Goal: Transaction & Acquisition: Purchase product/service

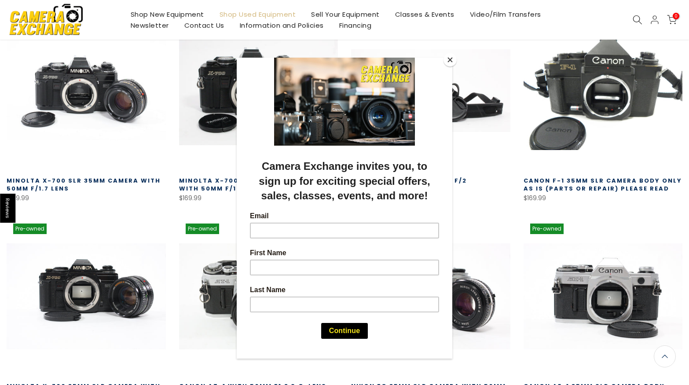
scroll to position [291, 0]
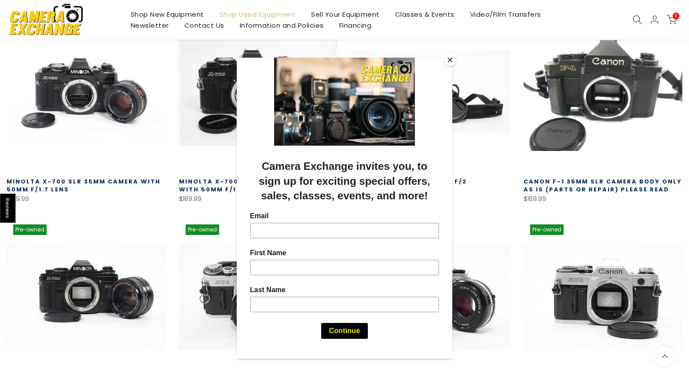
click at [452, 62] on button "Close" at bounding box center [450, 59] width 13 height 13
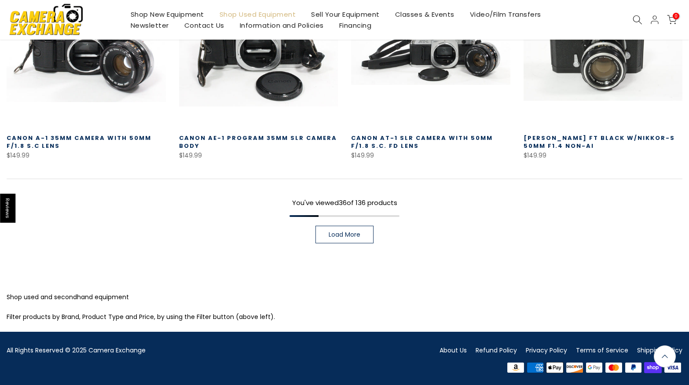
scroll to position [745, 0]
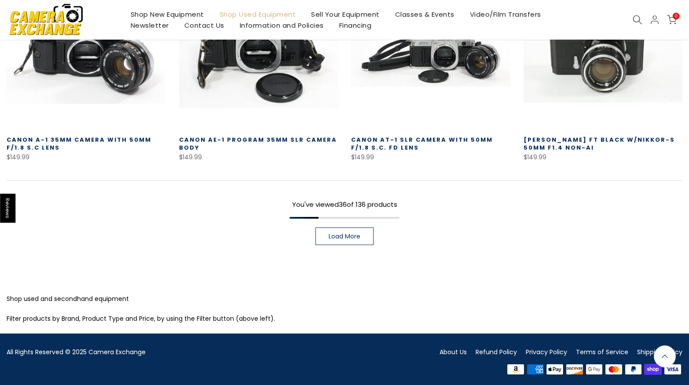
click at [335, 237] on span "Load More" at bounding box center [345, 236] width 32 height 6
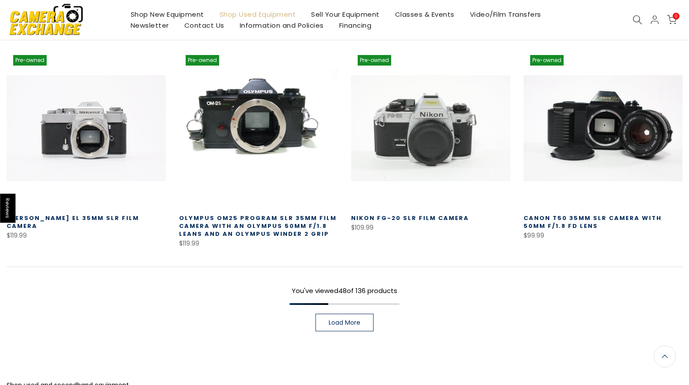
scroll to position [1285, 0]
click at [358, 319] on span "Load More" at bounding box center [345, 322] width 32 height 6
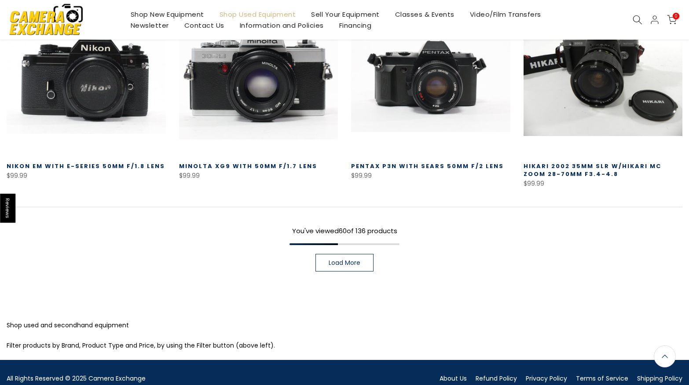
scroll to position [1961, 0]
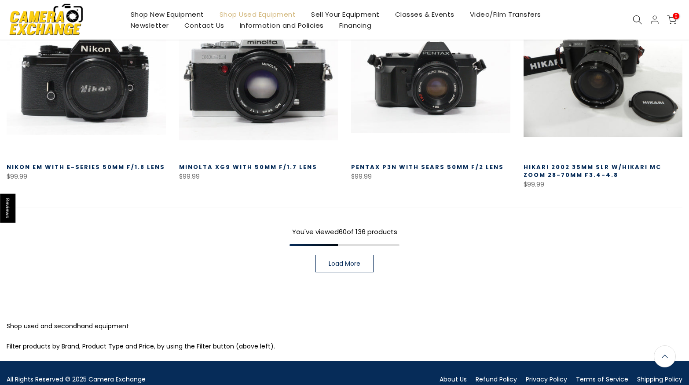
click at [347, 266] on span "Load More" at bounding box center [345, 264] width 32 height 6
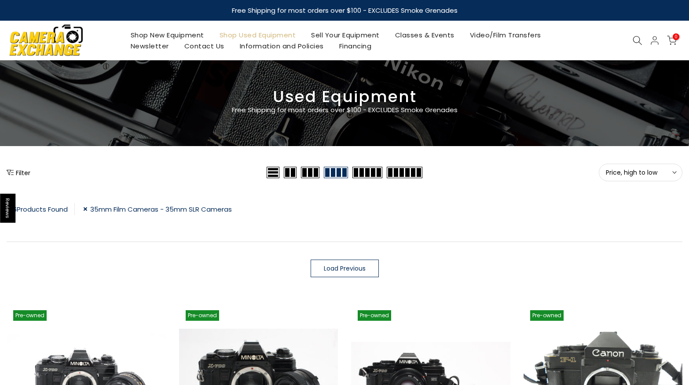
click at [87, 209] on link "35mm Film Cameras - 35mm SLR Cameras" at bounding box center [157, 209] width 149 height 12
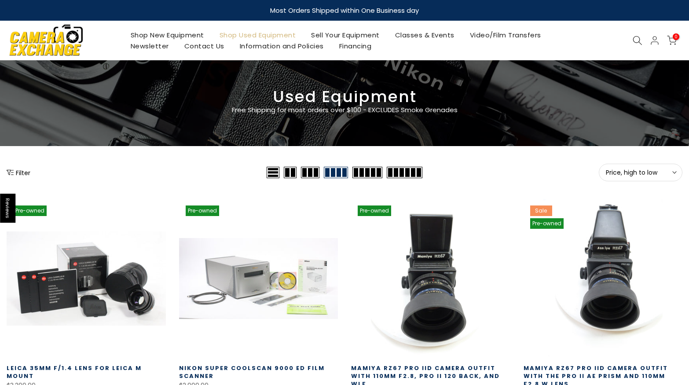
click at [20, 175] on button "Filter" at bounding box center [19, 172] width 24 height 9
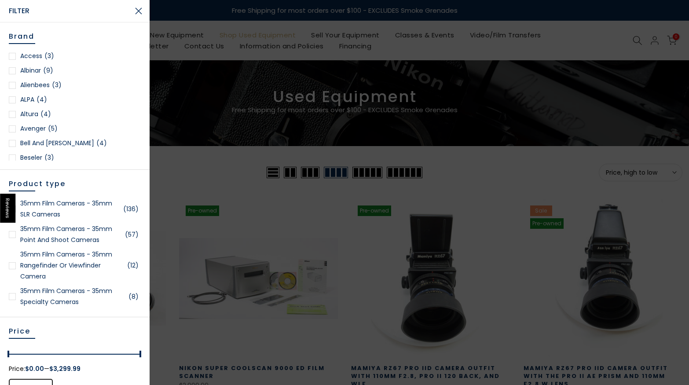
click at [62, 264] on link "35mm Film Cameras - 35mm Rangefinder or Viewfinder Camera (12)" at bounding box center [75, 265] width 132 height 33
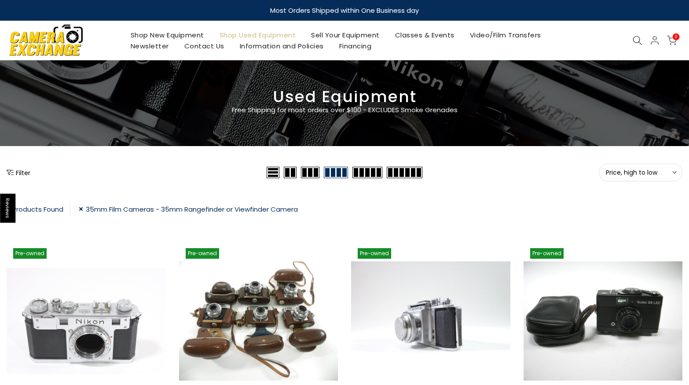
click at [81, 207] on link "35mm Film Cameras - 35mm Rangefinder or Viewfinder Camera" at bounding box center [188, 209] width 219 height 12
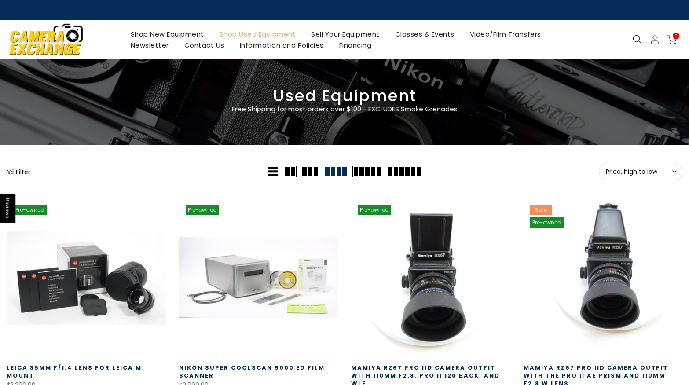
click at [17, 172] on button "Filter" at bounding box center [19, 171] width 24 height 9
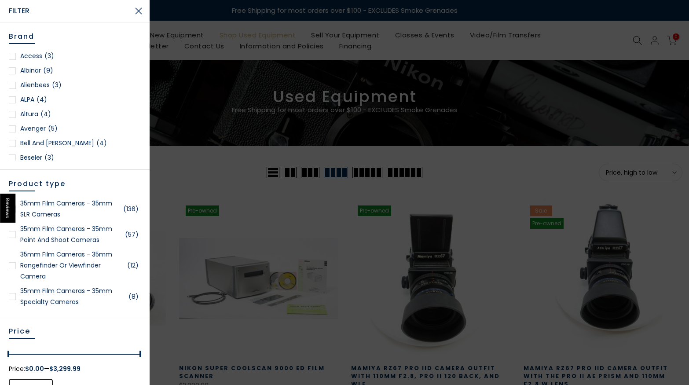
click at [61, 239] on link "35mm Film Cameras - 35mm Point and Shoot Cameras (57)" at bounding box center [75, 235] width 132 height 22
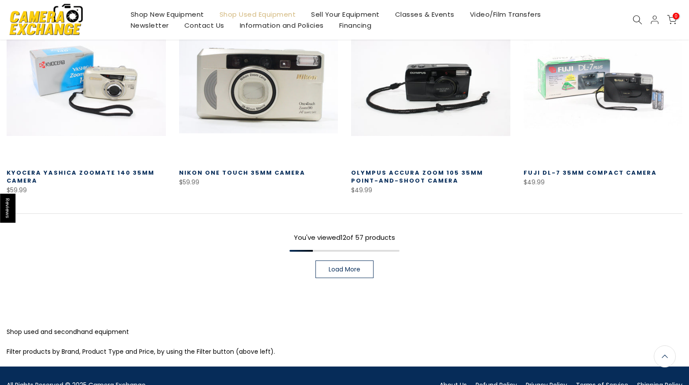
scroll to position [654, 0]
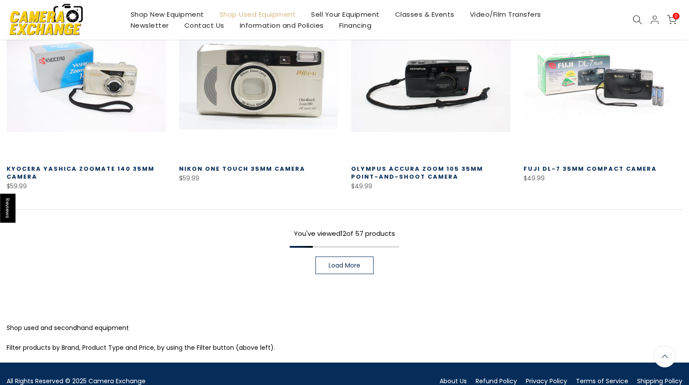
click at [356, 267] on span "Load More" at bounding box center [345, 265] width 32 height 6
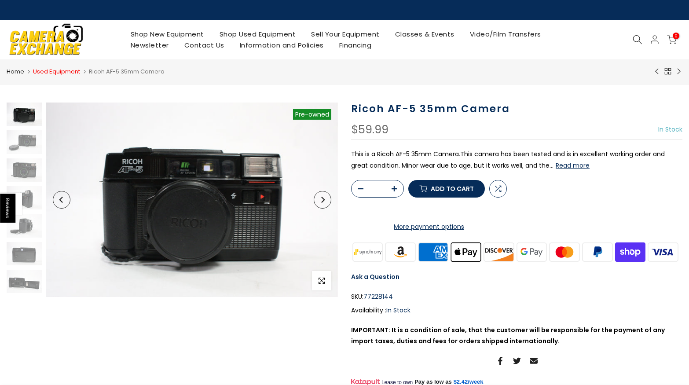
click at [44, 73] on link "Used Equipment" at bounding box center [56, 71] width 47 height 9
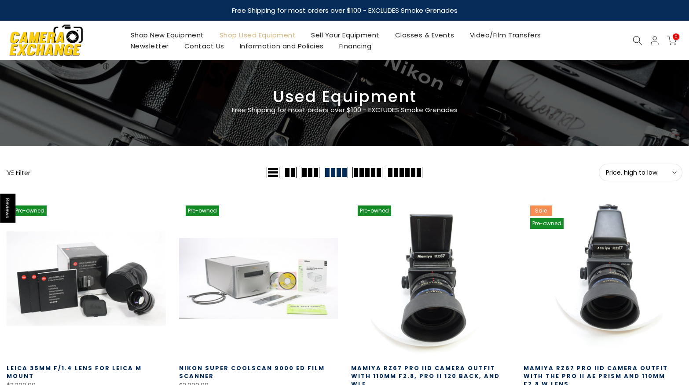
click at [25, 171] on button "Filter" at bounding box center [19, 172] width 24 height 9
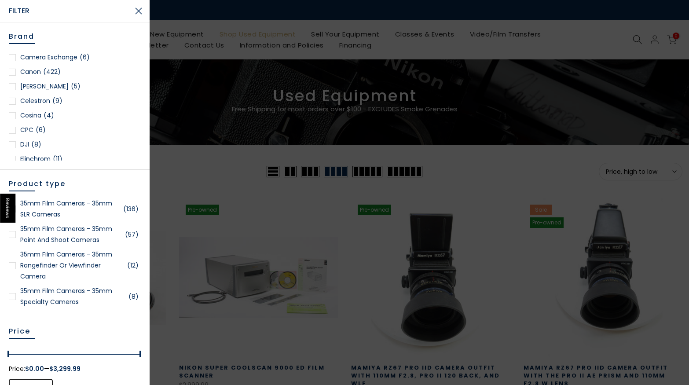
scroll to position [172, 0]
click at [12, 88] on div at bounding box center [12, 87] width 7 height 7
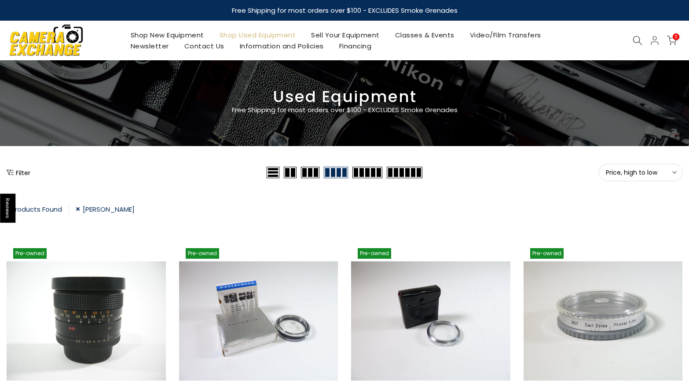
click at [80, 210] on link "Carl Zeiss" at bounding box center [105, 209] width 59 height 12
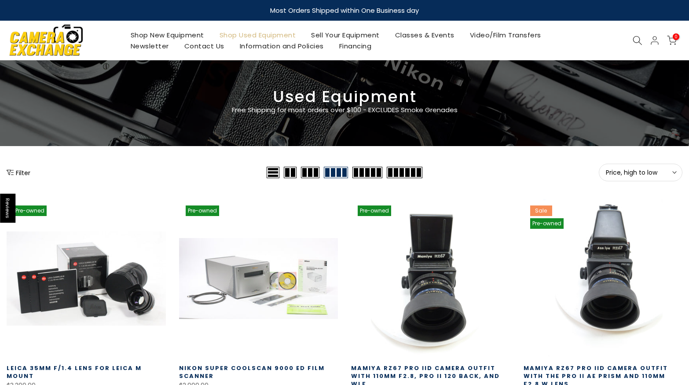
click at [19, 173] on button "Filter" at bounding box center [19, 172] width 24 height 9
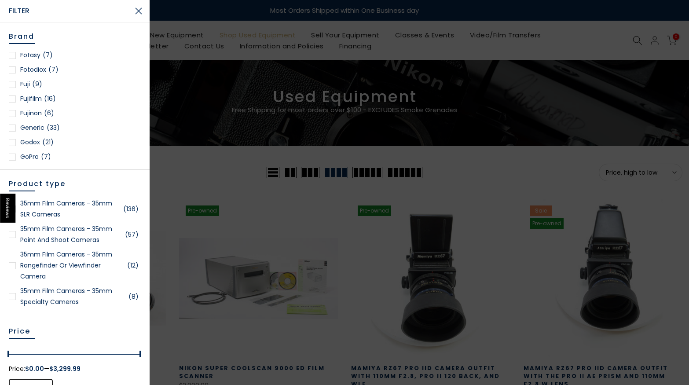
scroll to position [350, 0]
click at [14, 83] on div at bounding box center [12, 83] width 7 height 7
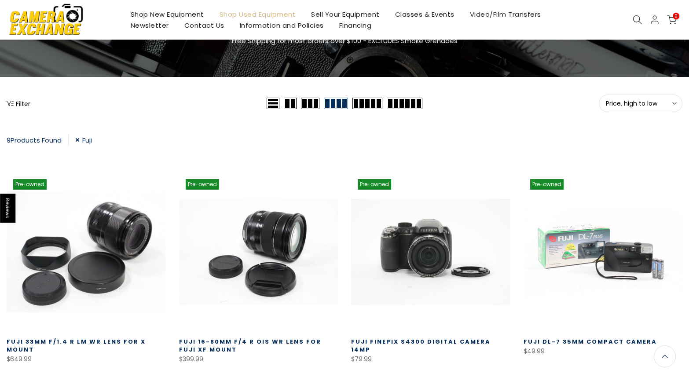
scroll to position [70, 0]
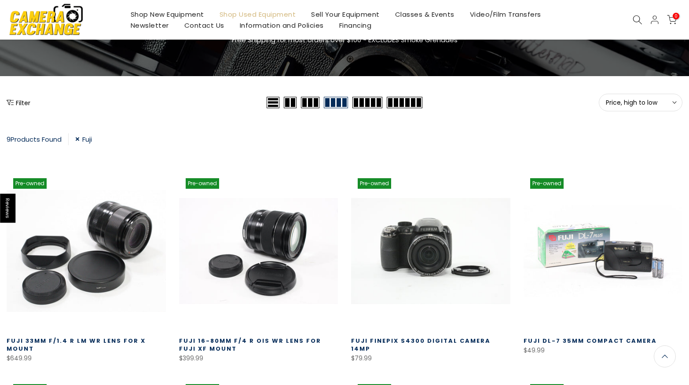
click at [77, 136] on link "Fuji" at bounding box center [83, 139] width 17 height 12
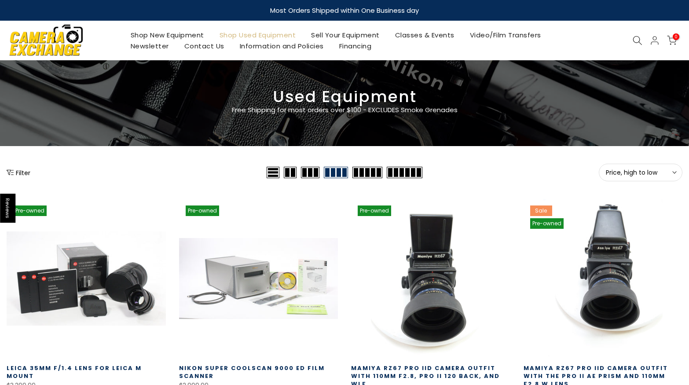
click at [20, 173] on button "Filter" at bounding box center [19, 172] width 24 height 9
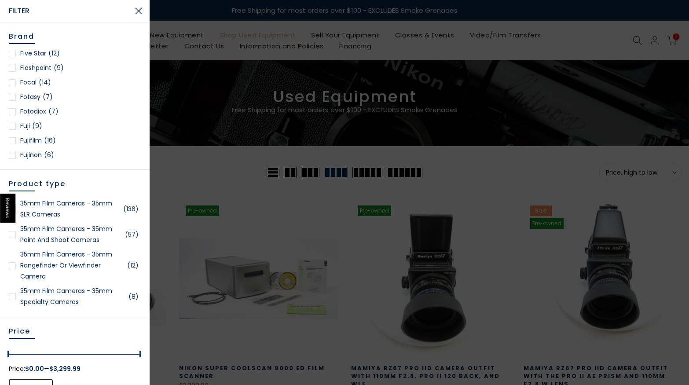
scroll to position [308, 0]
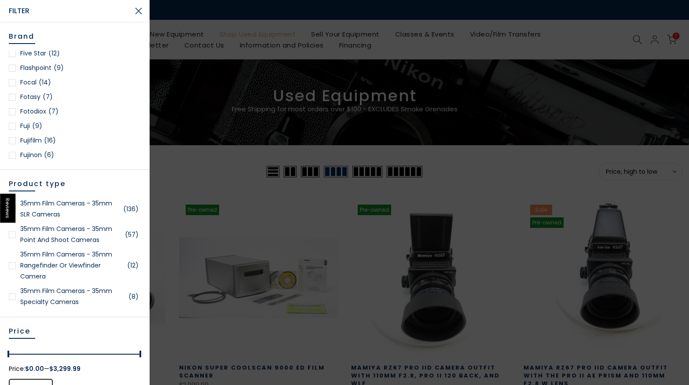
click at [12, 141] on div at bounding box center [12, 140] width 7 height 7
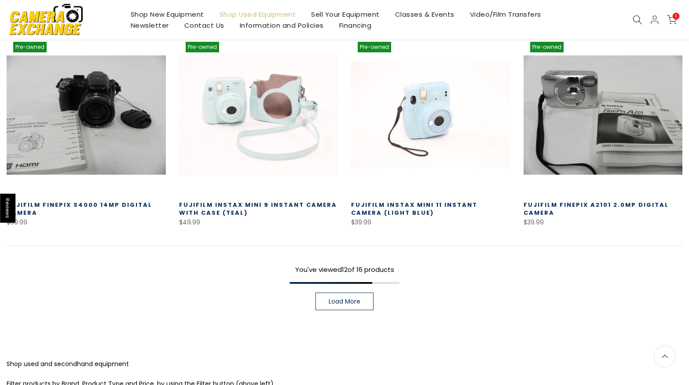
scroll to position [617, 0]
click at [332, 301] on span "Load More" at bounding box center [345, 301] width 32 height 6
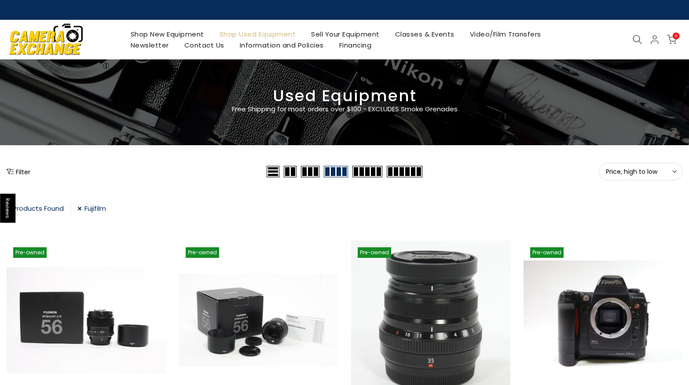
click at [80, 206] on link "Fujifilm" at bounding box center [91, 209] width 29 height 12
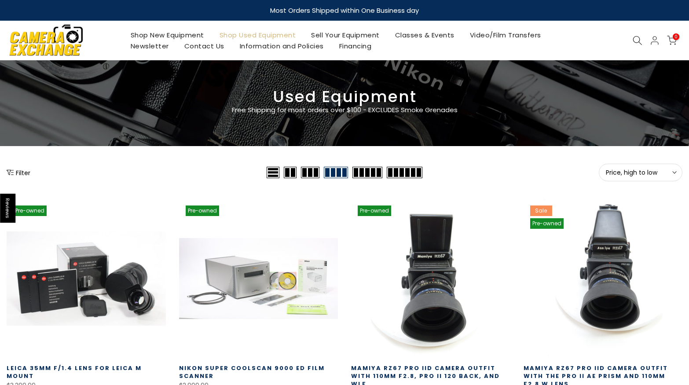
click at [15, 171] on button "Filter" at bounding box center [19, 172] width 24 height 9
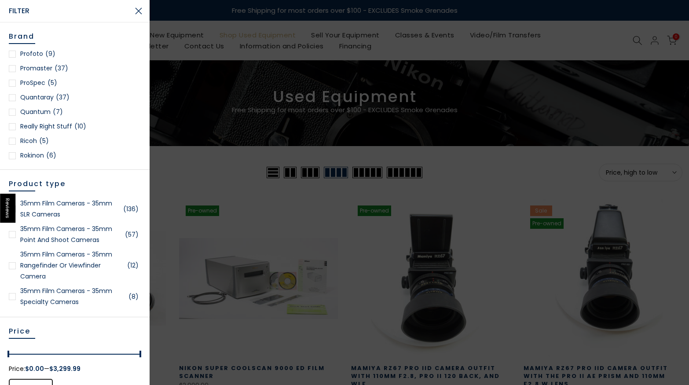
scroll to position [947, 0]
click at [11, 141] on div at bounding box center [12, 140] width 7 height 7
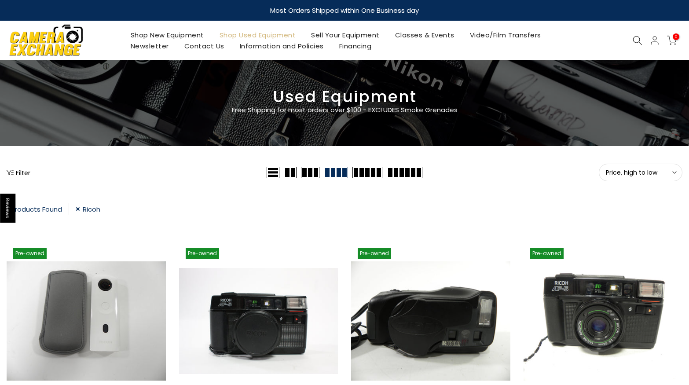
click at [17, 173] on button "Filter" at bounding box center [19, 172] width 24 height 9
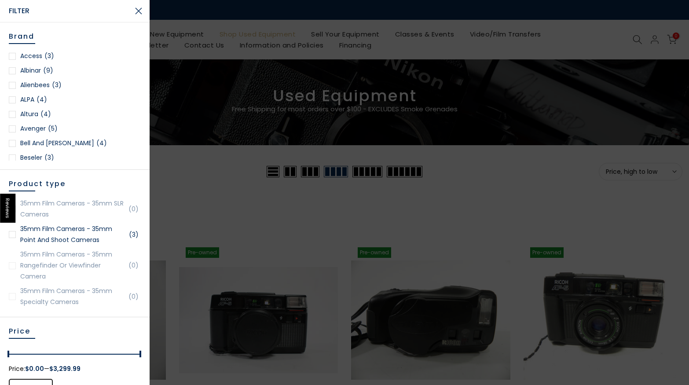
scroll to position [1342, 0]
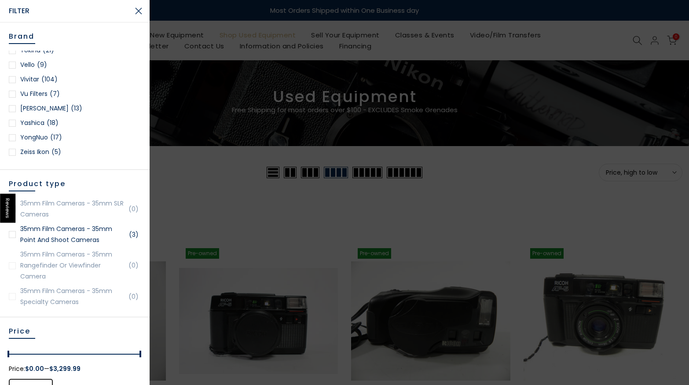
click at [13, 152] on div at bounding box center [12, 152] width 7 height 7
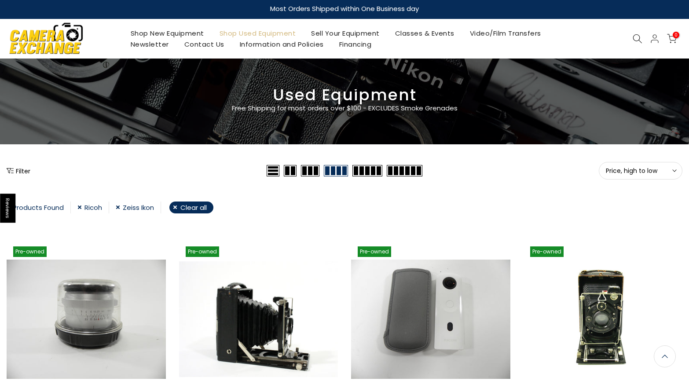
scroll to position [0, 0]
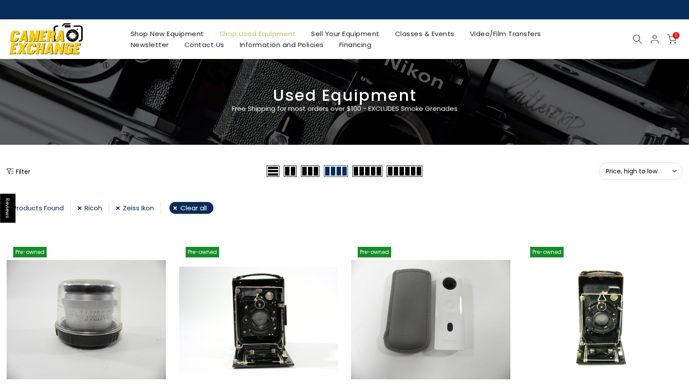
click at [81, 208] on link "Ricoh" at bounding box center [93, 208] width 32 height 12
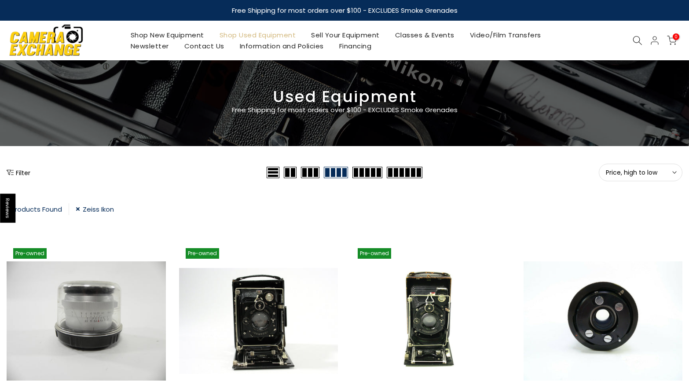
click at [79, 208] on link "Zeiss Ikon" at bounding box center [95, 209] width 38 height 12
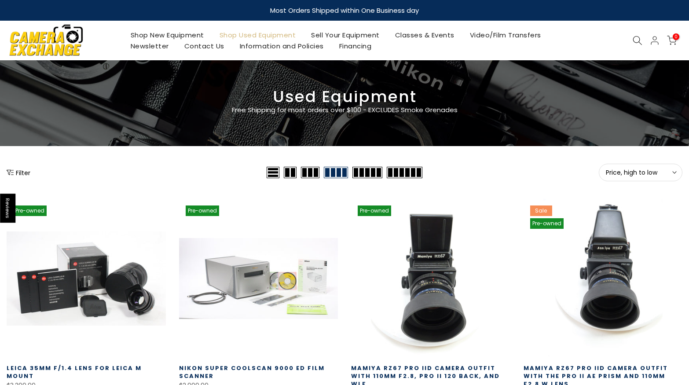
click at [13, 172] on icon "Show filters" at bounding box center [10, 172] width 7 height 5
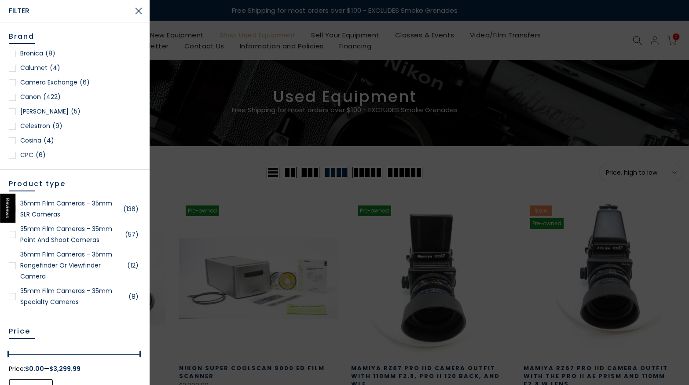
scroll to position [150, 0]
click at [14, 95] on div at bounding box center [12, 95] width 7 height 7
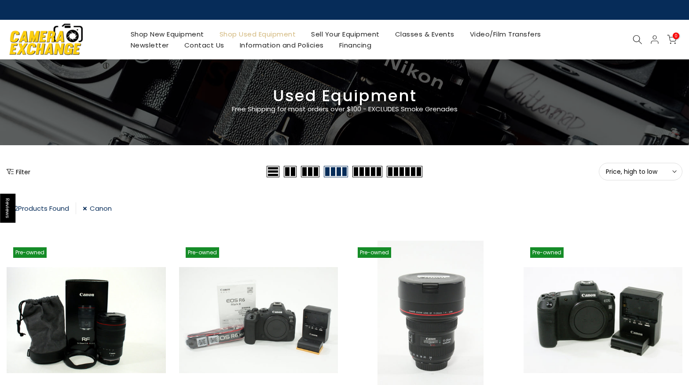
click at [17, 173] on button "Filter" at bounding box center [19, 171] width 24 height 9
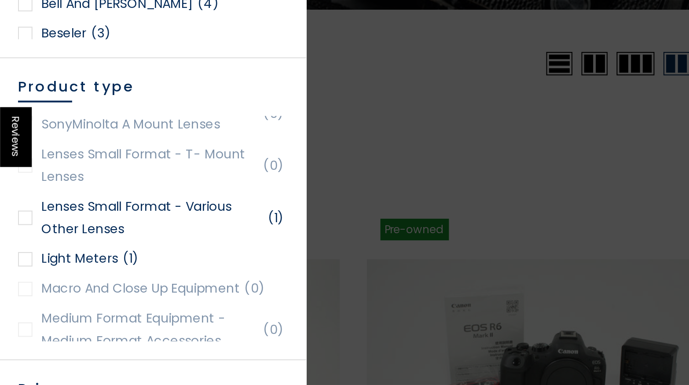
scroll to position [1413, 0]
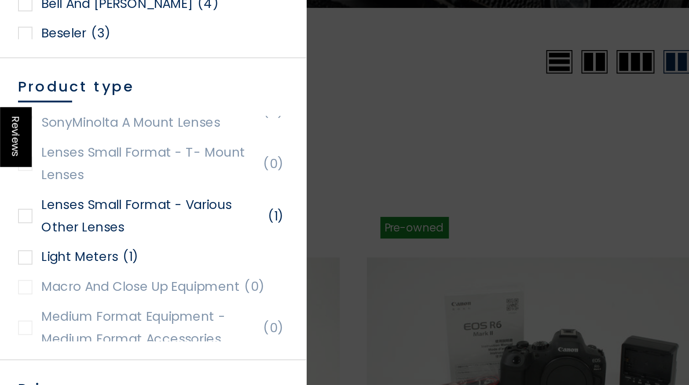
click at [13, 248] on div at bounding box center [12, 246] width 7 height 7
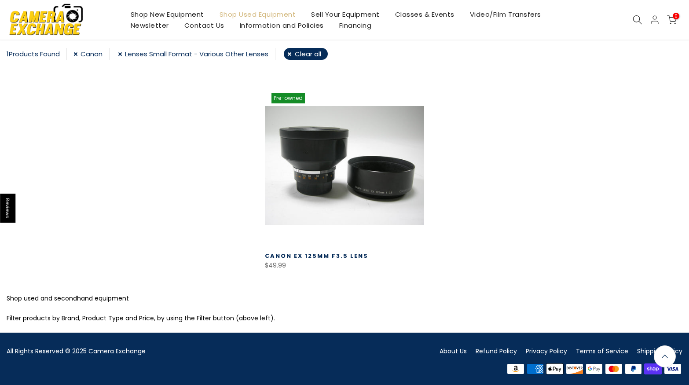
scroll to position [154, 0]
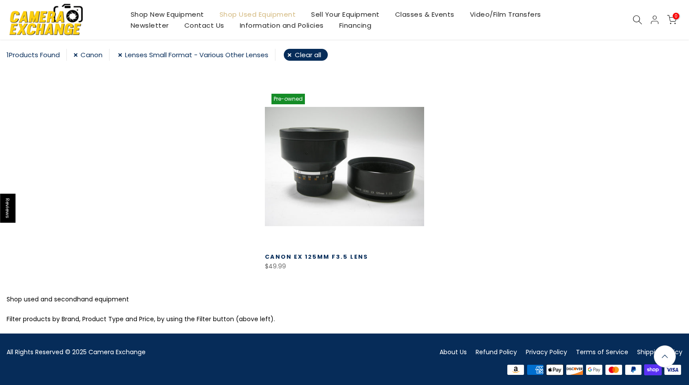
click at [122, 54] on link "Lenses Small Format - Various Other Lenses" at bounding box center [197, 55] width 158 height 12
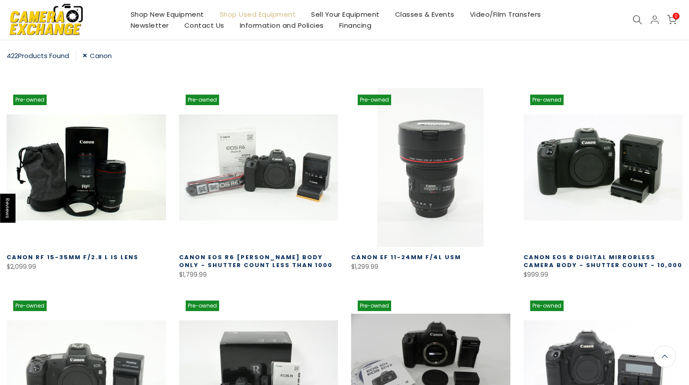
scroll to position [155, 0]
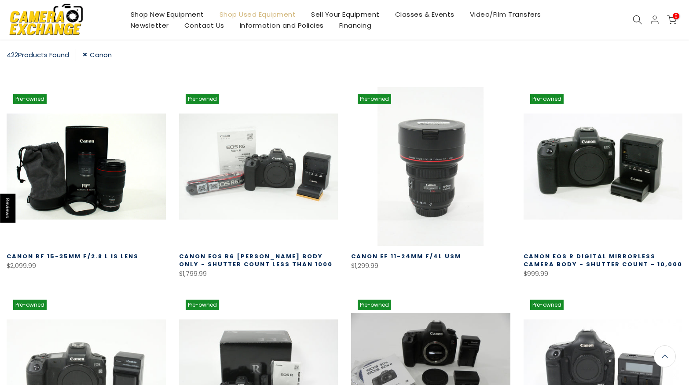
click at [641, 20] on icon at bounding box center [638, 20] width 10 height 10
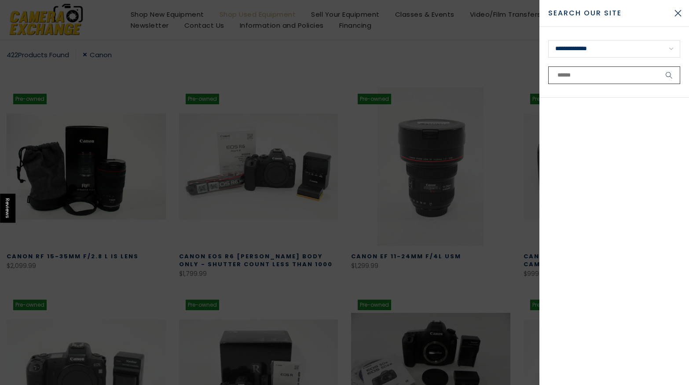
click at [601, 77] on input "text" at bounding box center [615, 75] width 132 height 18
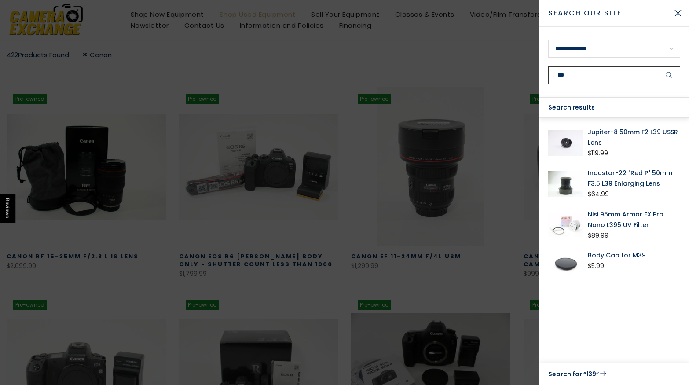
type input "***"
click at [659, 66] on button "submit" at bounding box center [670, 75] width 22 height 18
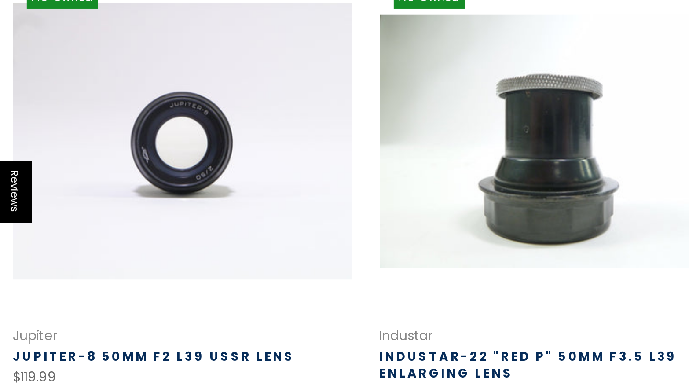
scroll to position [81, 0]
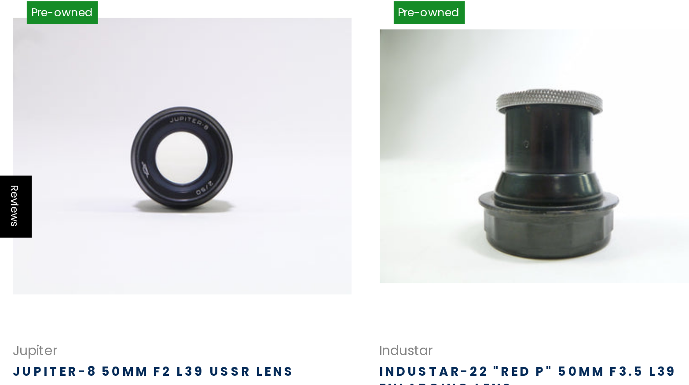
click at [83, 175] on link at bounding box center [86, 184] width 159 height 159
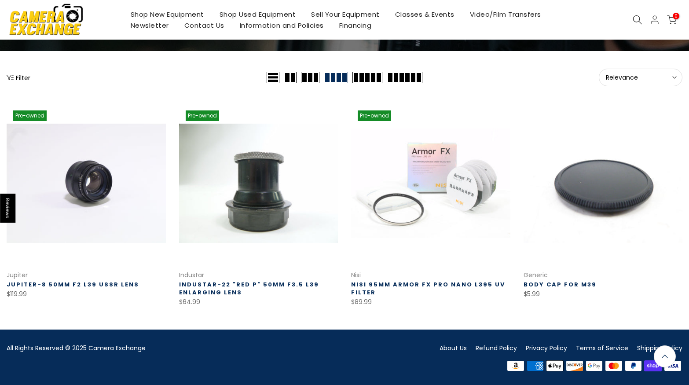
scroll to position [81, 0]
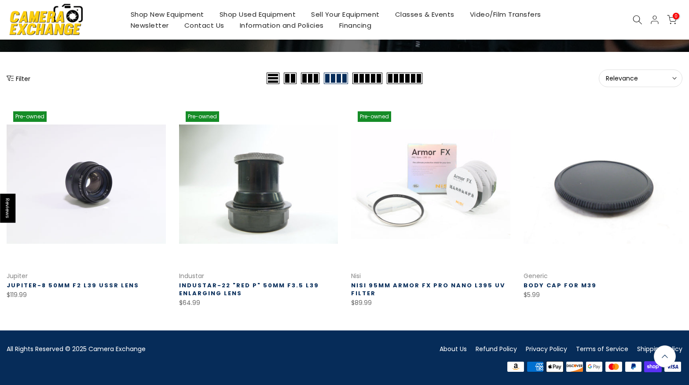
click at [637, 20] on icon at bounding box center [638, 20] width 10 height 10
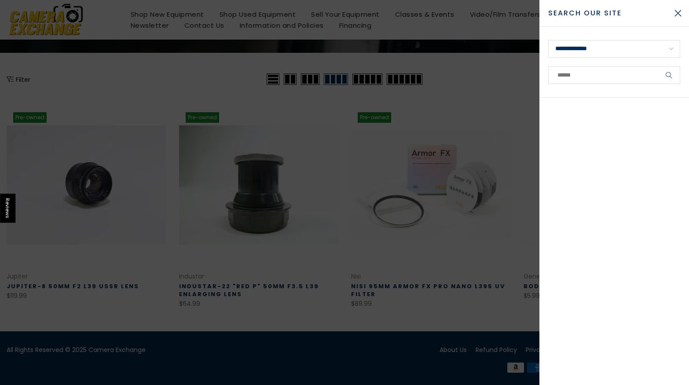
scroll to position [81, 0]
click at [604, 81] on input "text" at bounding box center [615, 75] width 132 height 18
type input "*"
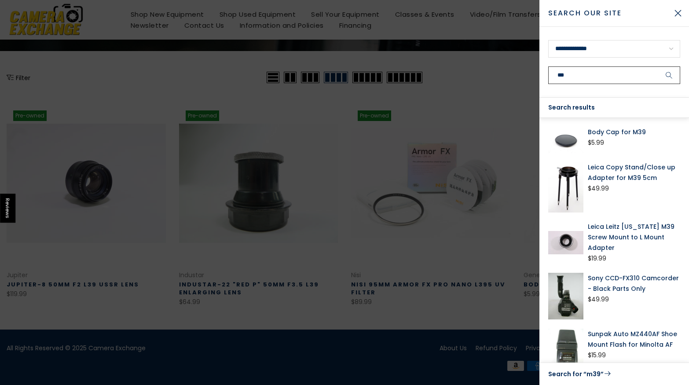
scroll to position [81, 0]
type input "***"
click at [659, 66] on button "submit" at bounding box center [670, 75] width 22 height 18
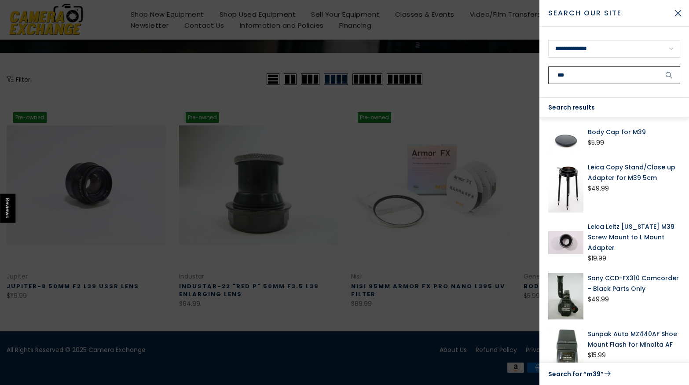
scroll to position [81, 0]
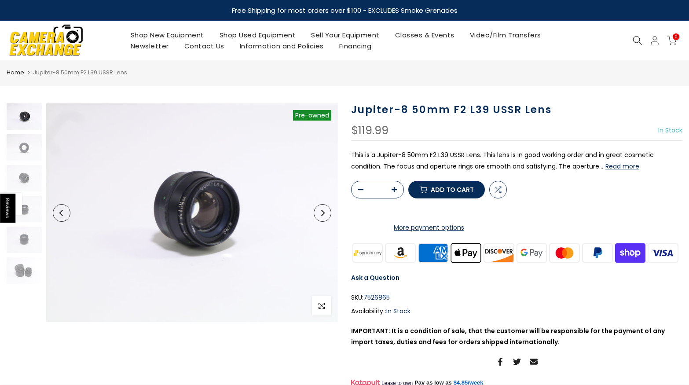
click at [326, 214] on button "Next" at bounding box center [323, 213] width 18 height 18
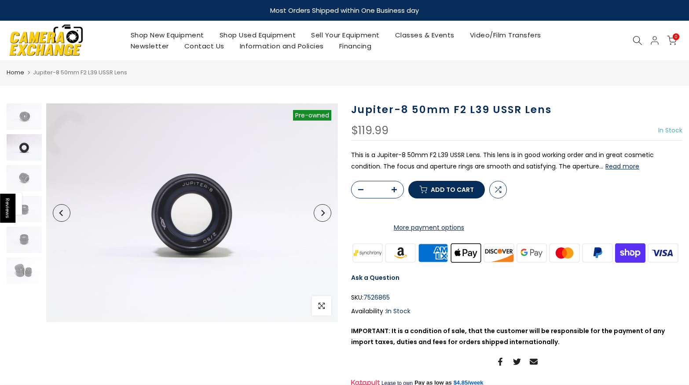
click at [325, 214] on icon "Next" at bounding box center [323, 213] width 6 height 6
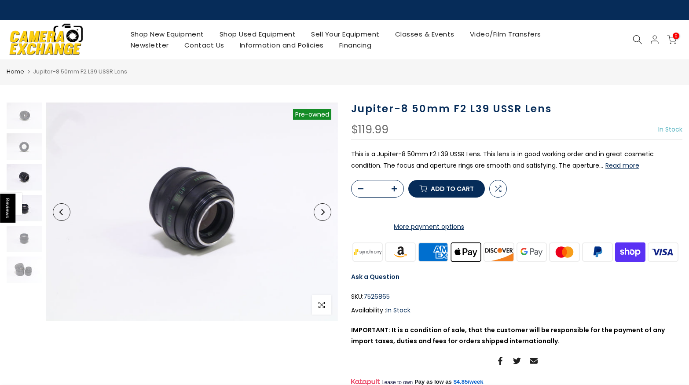
click at [31, 213] on img at bounding box center [24, 208] width 35 height 26
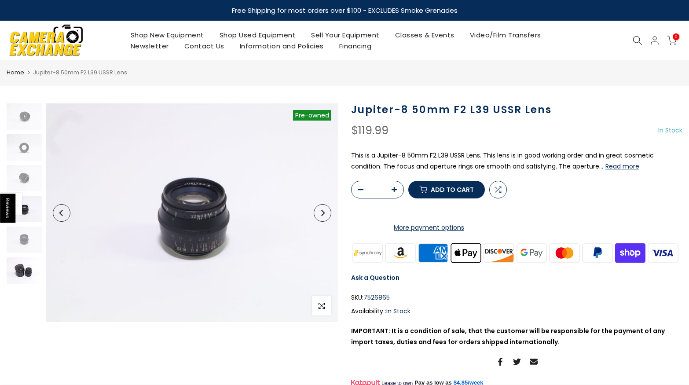
click at [20, 270] on img at bounding box center [24, 271] width 35 height 26
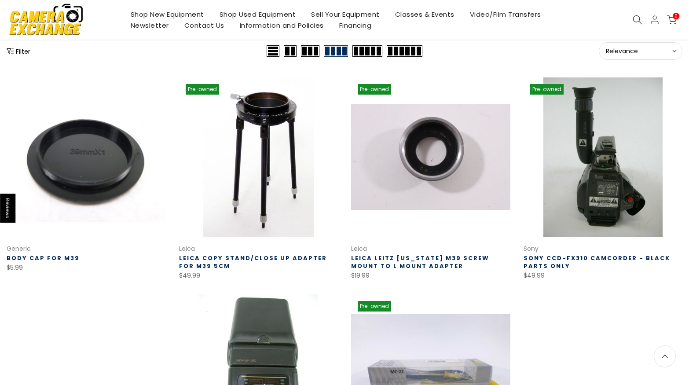
scroll to position [107, 0]
